Goal: Navigation & Orientation: Find specific page/section

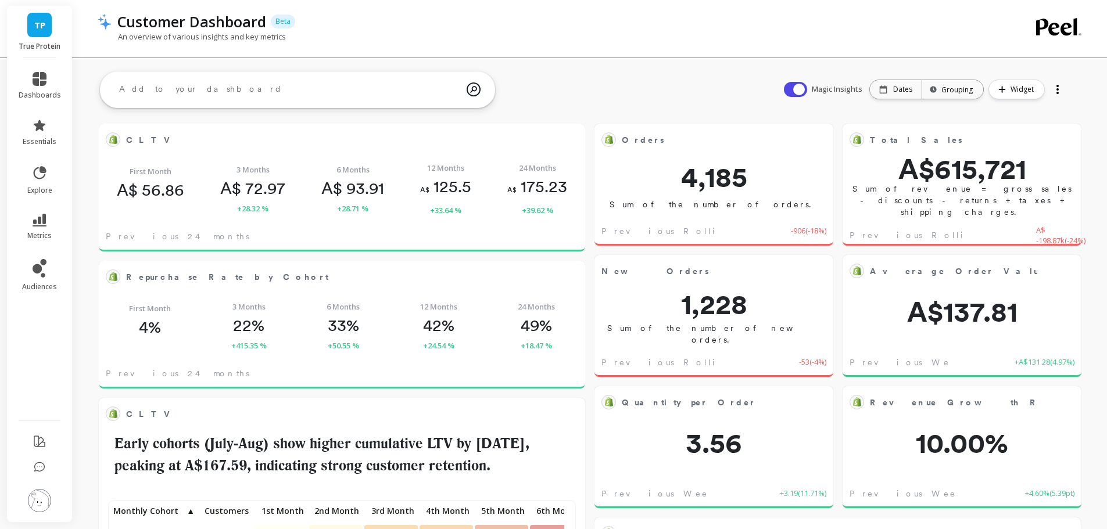
scroll to position [311, 444]
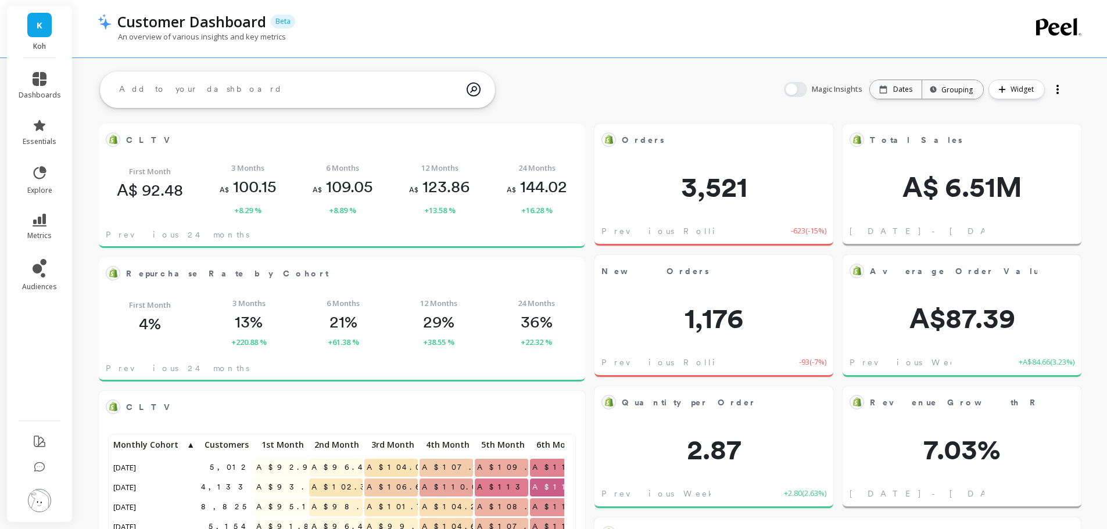
click at [757, 23] on div "Customer Dashboard Beta" at bounding box center [550, 22] width 877 height 20
